Goal: Book appointment/travel/reservation

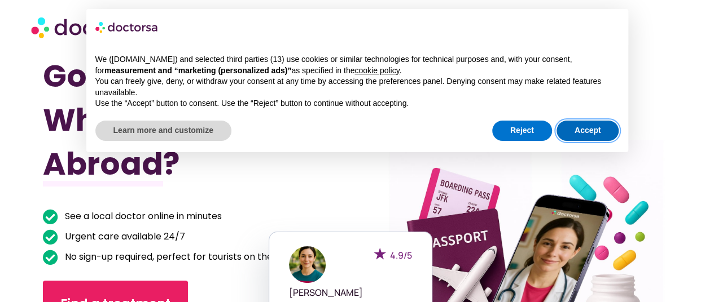
click at [576, 135] on button "Accept" at bounding box center [587, 131] width 63 height 20
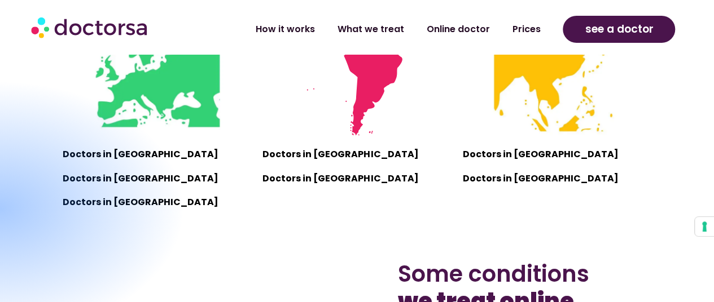
scroll to position [836, 0]
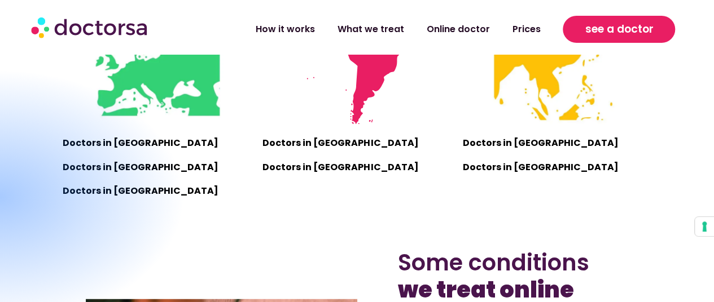
click at [608, 16] on link "see a doctor" at bounding box center [619, 29] width 112 height 27
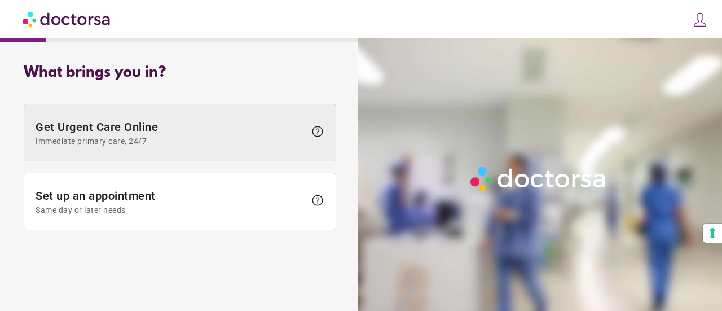
click at [196, 145] on span "Immediate primary care, 24/7" at bounding box center [171, 141] width 270 height 9
